Goal: Task Accomplishment & Management: Complete application form

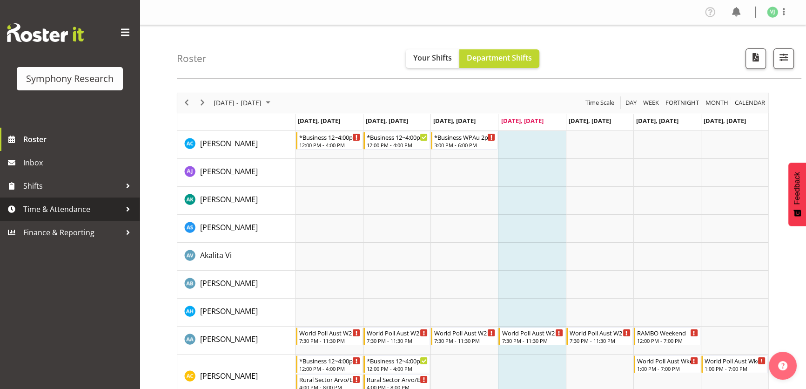
click at [107, 207] on span "Time & Attendance" at bounding box center [72, 209] width 98 height 14
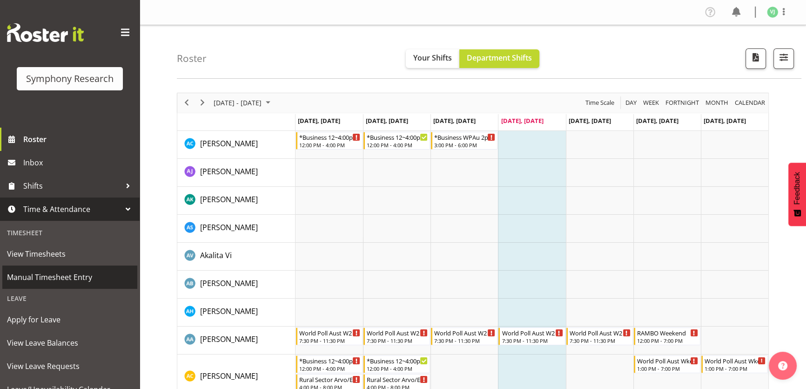
click at [98, 277] on span "Manual Timesheet Entry" at bounding box center [70, 277] width 126 height 14
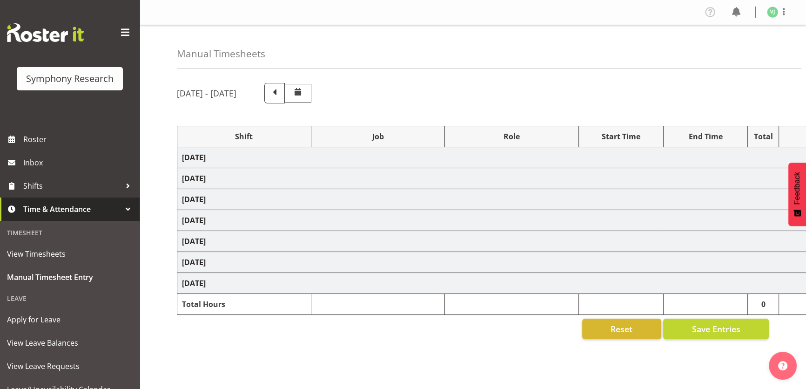
select select "4583"
select select "9426"
select select "4583"
select select "760"
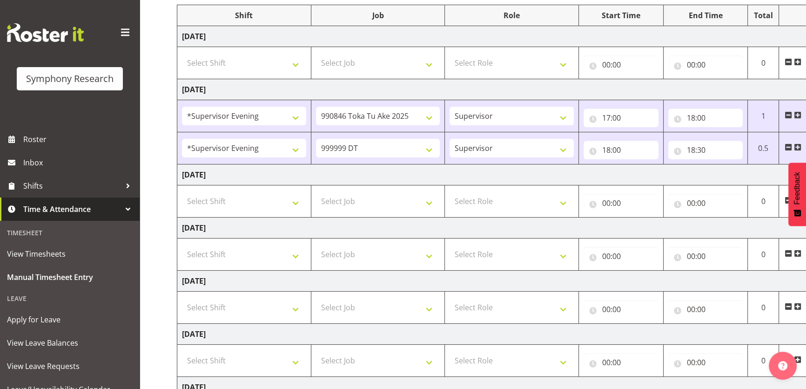
scroll to position [219, 0]
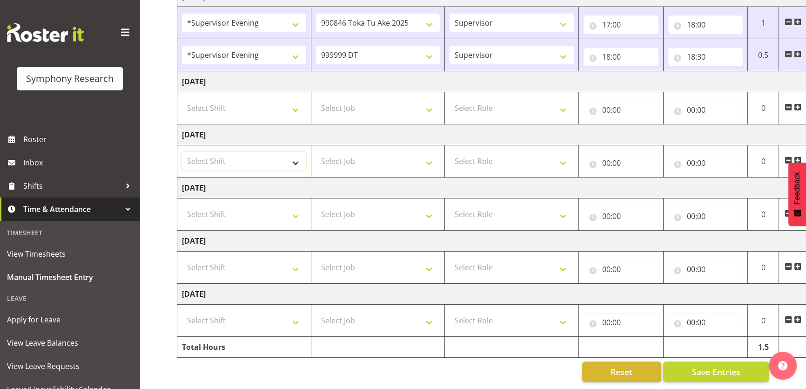
click at [275, 152] on select "Select Shift !!Weekend Residential (Roster IT Shift Label) *Business 9/10am ~ 4…" at bounding box center [244, 161] width 124 height 19
click at [276, 205] on select "Select Shift !!Weekend Residential (Roster IT Shift Label) *Business 9/10am ~ 4…" at bounding box center [244, 214] width 124 height 19
select select "4583"
click at [182, 205] on select "Select Shift !!Weekend Residential (Roster IT Shift Label) *Business 9/10am ~ 4…" at bounding box center [244, 214] width 124 height 19
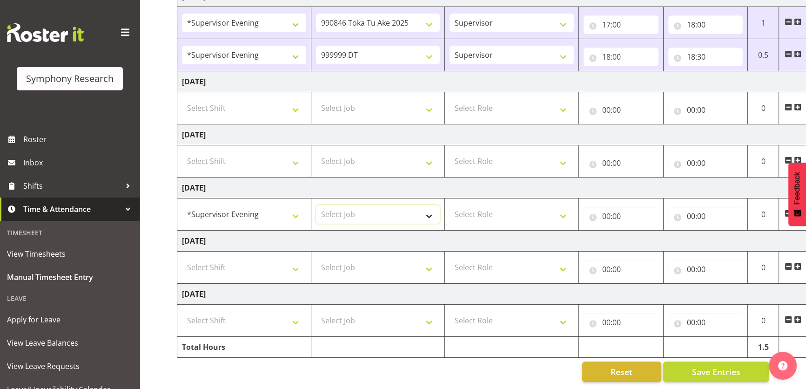
click at [414, 208] on select "Select Job 550060 IF Admin 553492 World Poll Aus Wave 2 Main 2025 553493 World …" at bounding box center [378, 214] width 124 height 19
select select "10633"
click at [316, 205] on select "Select Job 550060 IF Admin 553492 World Poll Aus Wave 2 Main 2025 553493 World …" at bounding box center [378, 214] width 124 height 19
click at [520, 205] on select "Select Role Supervisor Briefing" at bounding box center [511, 214] width 124 height 19
select select "45"
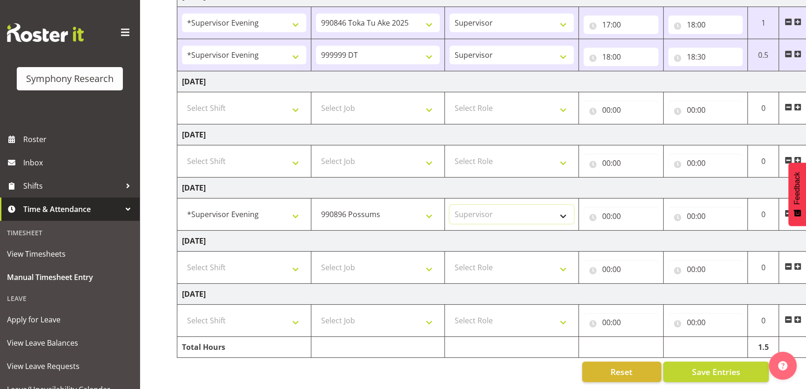
click at [449, 205] on select "Select Role Supervisor Briefing" at bounding box center [511, 214] width 124 height 19
click at [601, 212] on input "00:00" at bounding box center [621, 216] width 75 height 19
click at [637, 239] on select "00 01 02 03 04 05 06 07 08 09 10 11 12 13 14 15 16 17 18 19 20 21 22 23" at bounding box center [647, 240] width 21 height 19
select select "17"
click at [637, 231] on select "00 01 02 03 04 05 06 07 08 09 10 11 12 13 14 15 16 17 18 19 20 21 22 23" at bounding box center [647, 240] width 21 height 19
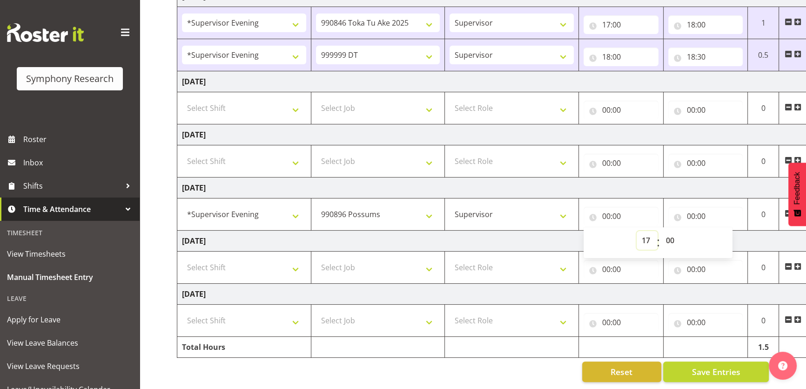
type input "17:00"
click at [696, 216] on input "00:00" at bounding box center [705, 216] width 75 height 19
click at [731, 235] on select "00 01 02 03 04 05 06 07 08 09 10 11 12 13 14 15 16 17 18 19 20 21 22 23" at bounding box center [731, 240] width 21 height 19
select select "18"
click at [721, 231] on select "00 01 02 03 04 05 06 07 08 09 10 11 12 13 14 15 16 17 18 19 20 21 22 23" at bounding box center [731, 240] width 21 height 19
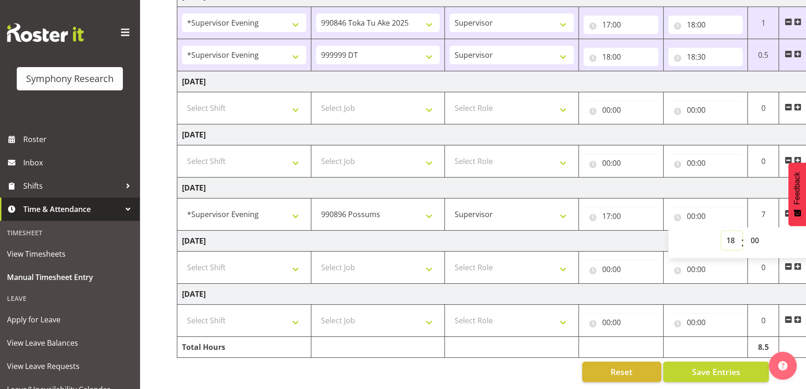
type input "18:00"
click at [697, 367] on span "Save Entries" at bounding box center [715, 371] width 48 height 12
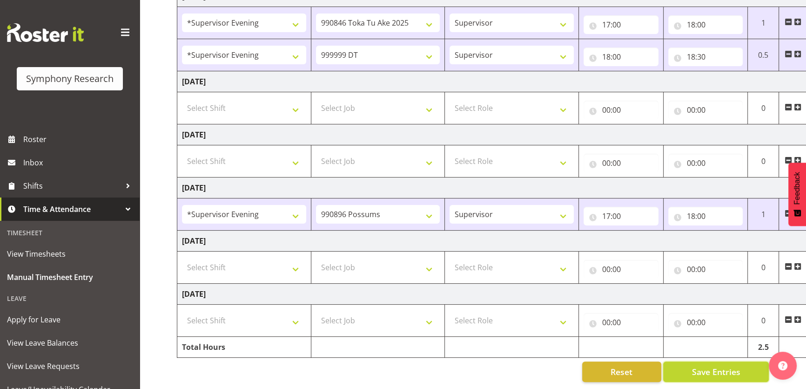
scroll to position [0, 0]
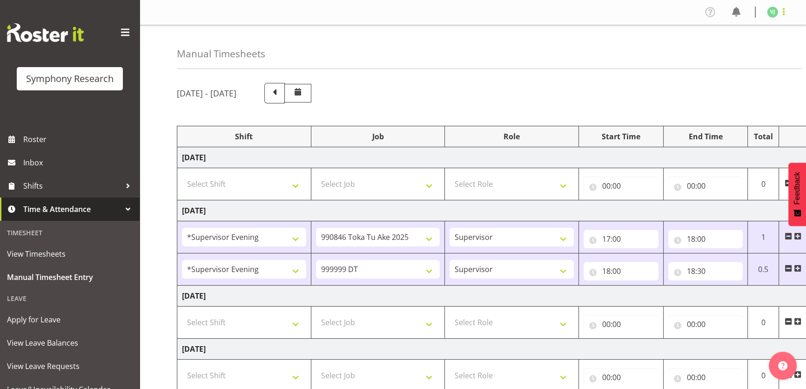
click at [780, 13] on span at bounding box center [783, 11] width 11 height 11
click at [730, 47] on link "Log Out" at bounding box center [744, 48] width 89 height 17
